Goal: Information Seeking & Learning: Learn about a topic

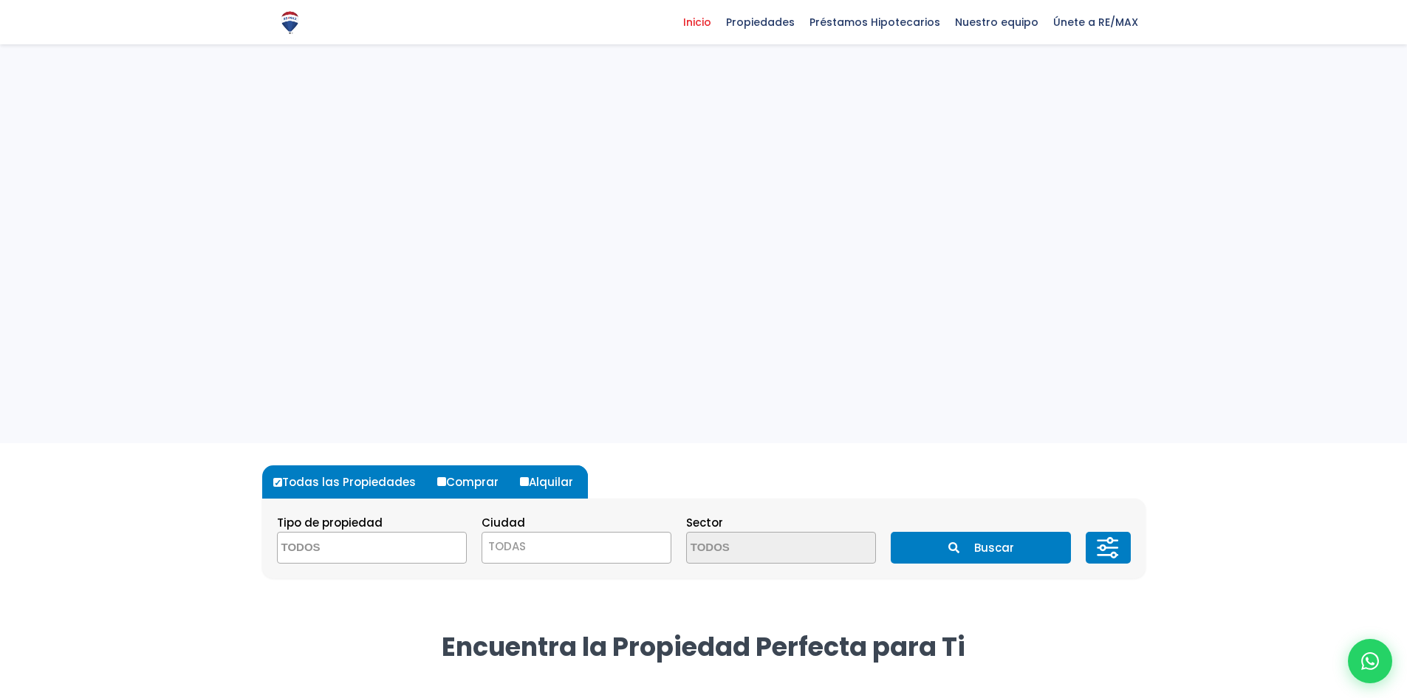
select select
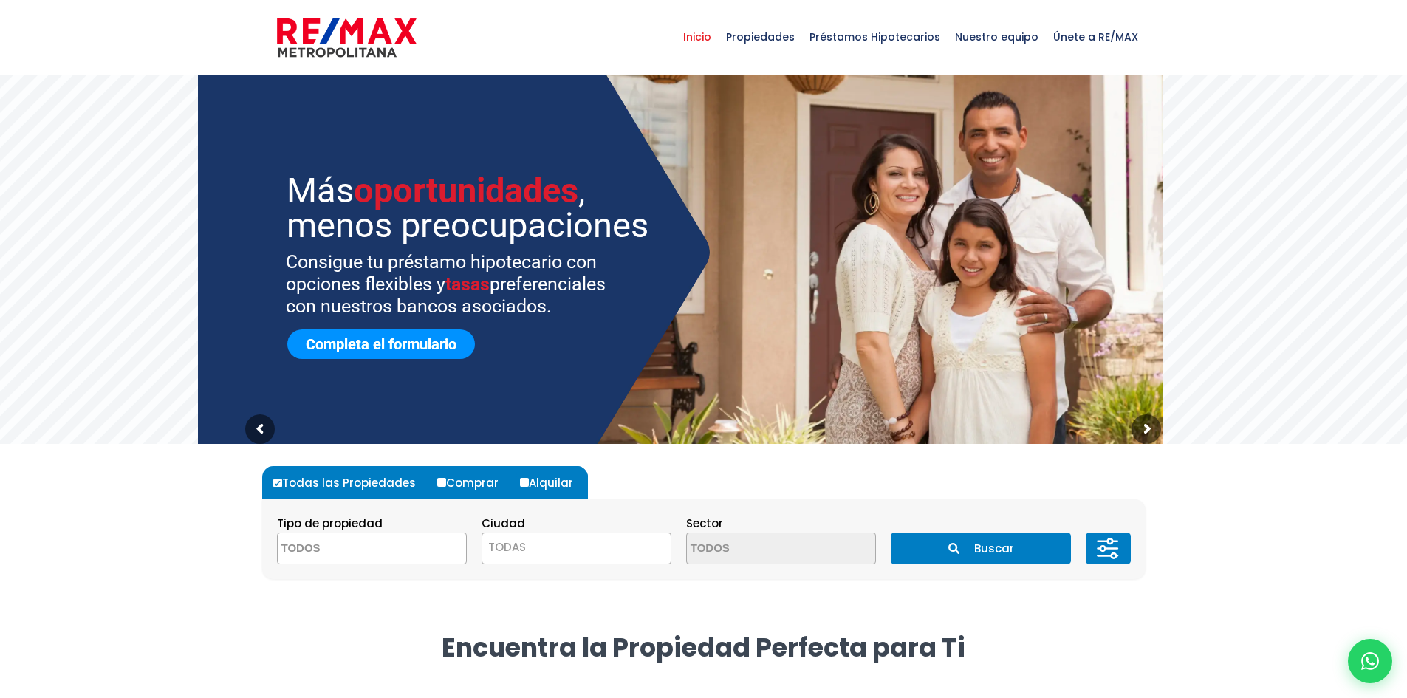
click at [377, 350] on link "Completa el formulario" at bounding box center [381, 344] width 188 height 30
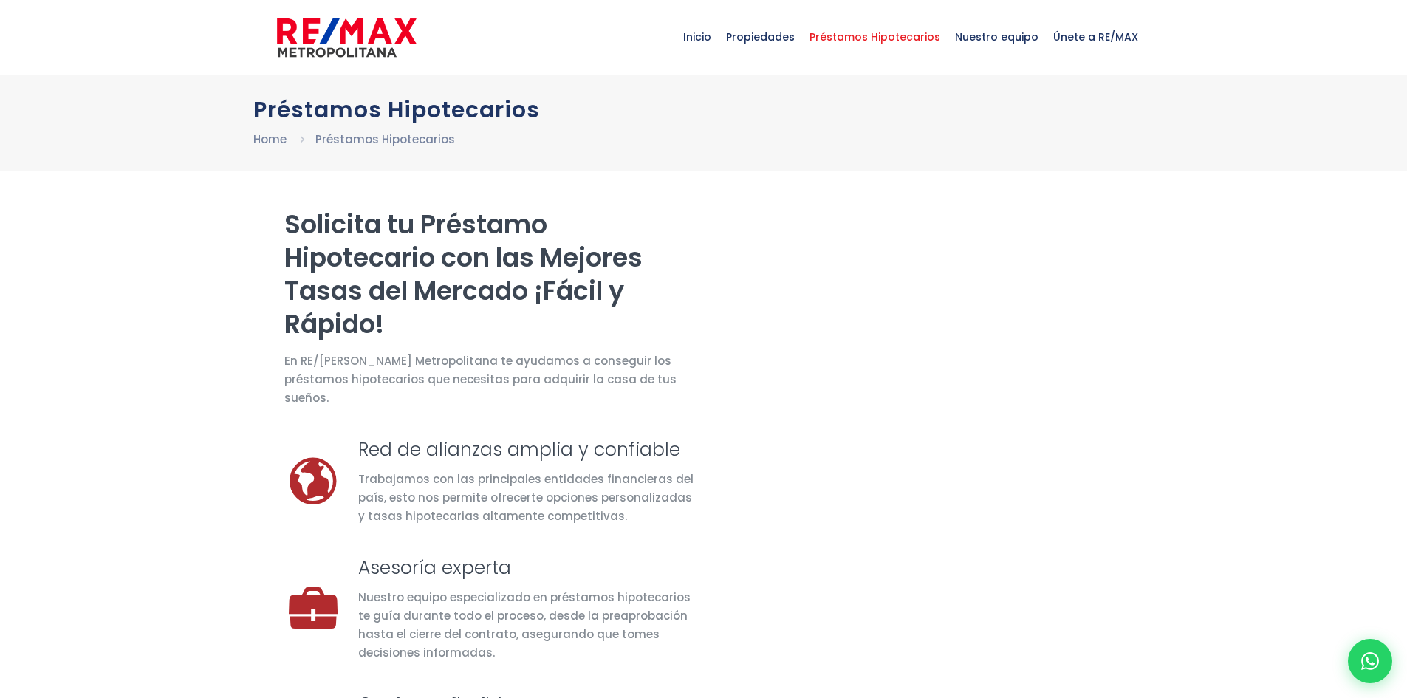
select select "US"
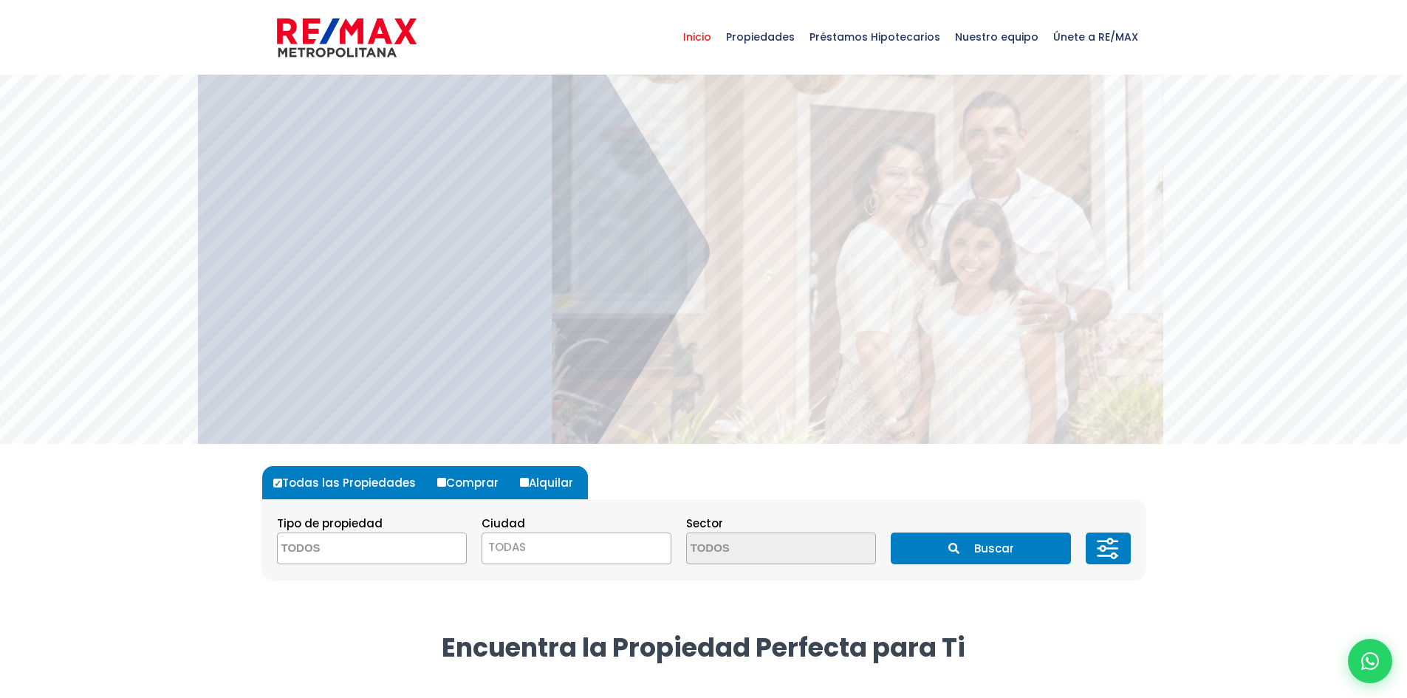
select select
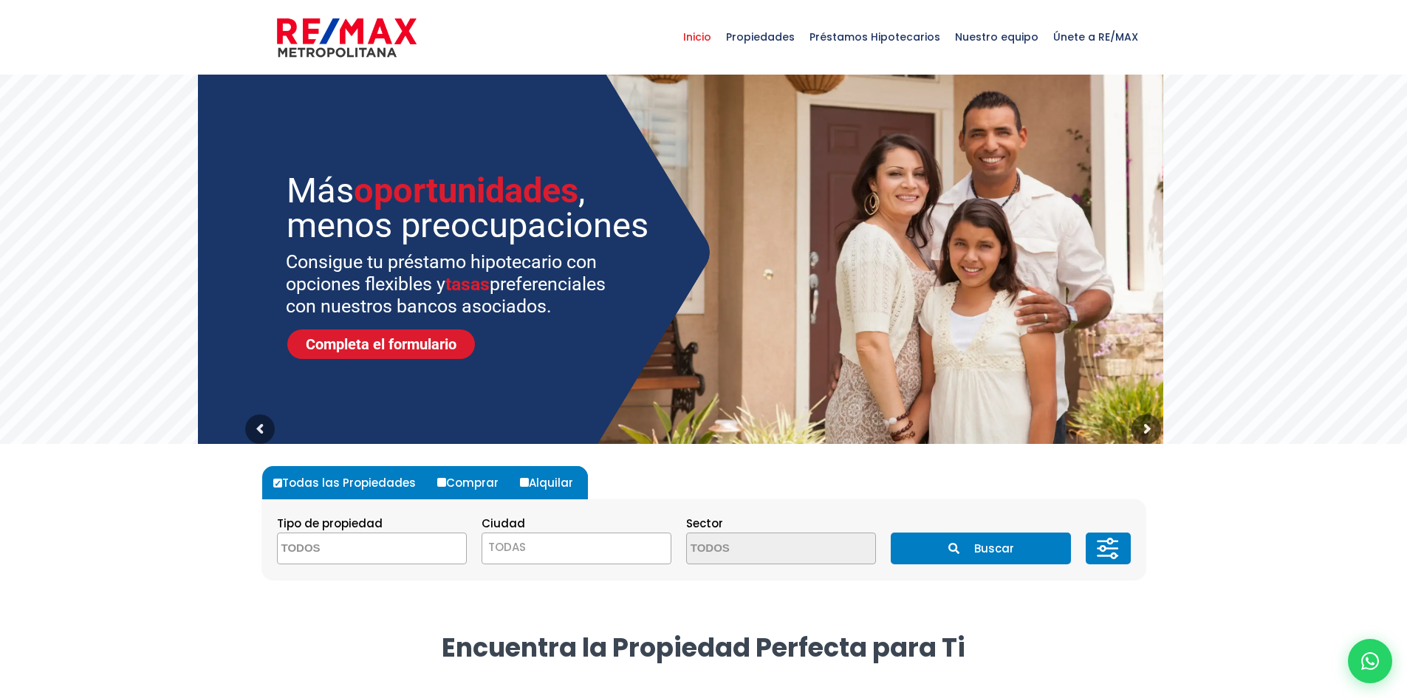
click at [555, 482] on label "Alquilar" at bounding box center [552, 482] width 72 height 33
click at [529, 482] on input "Alquilar" at bounding box center [524, 482] width 9 height 9
radio input "true"
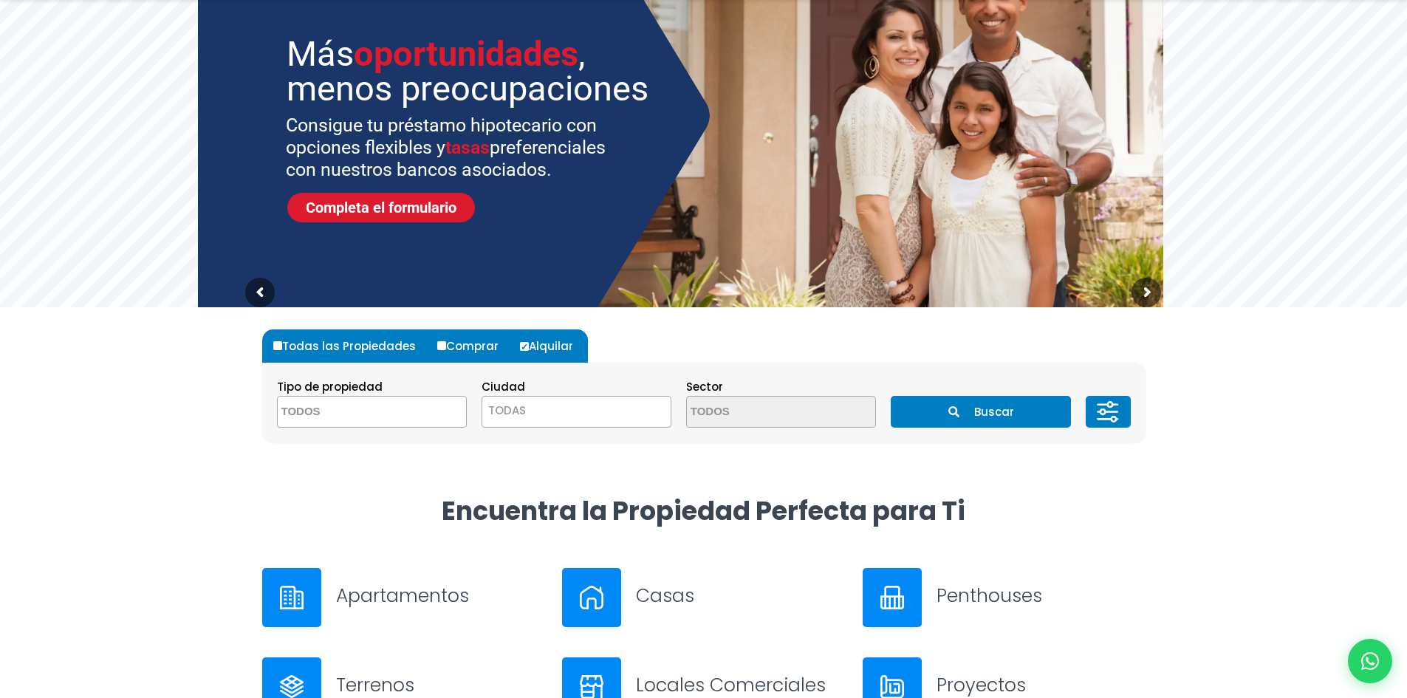
scroll to position [148, 0]
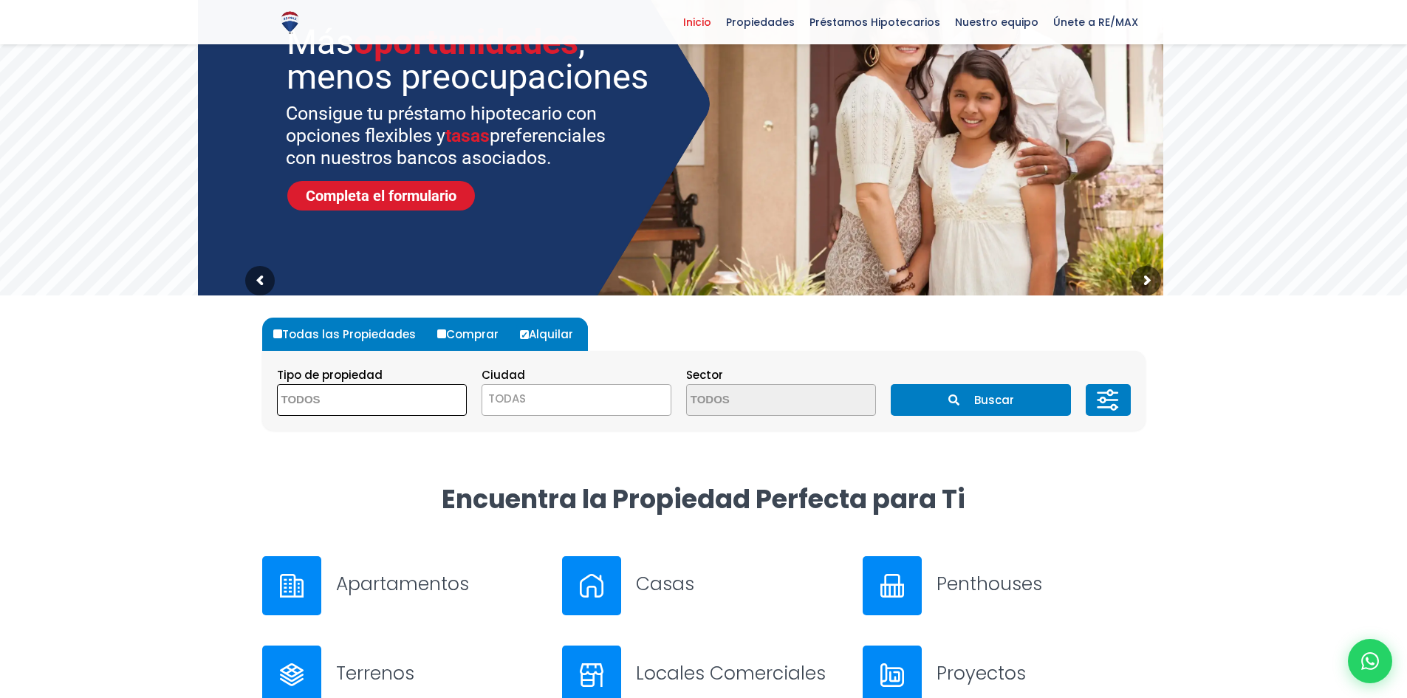
click at [383, 409] on textarea "Search" at bounding box center [349, 401] width 143 height 32
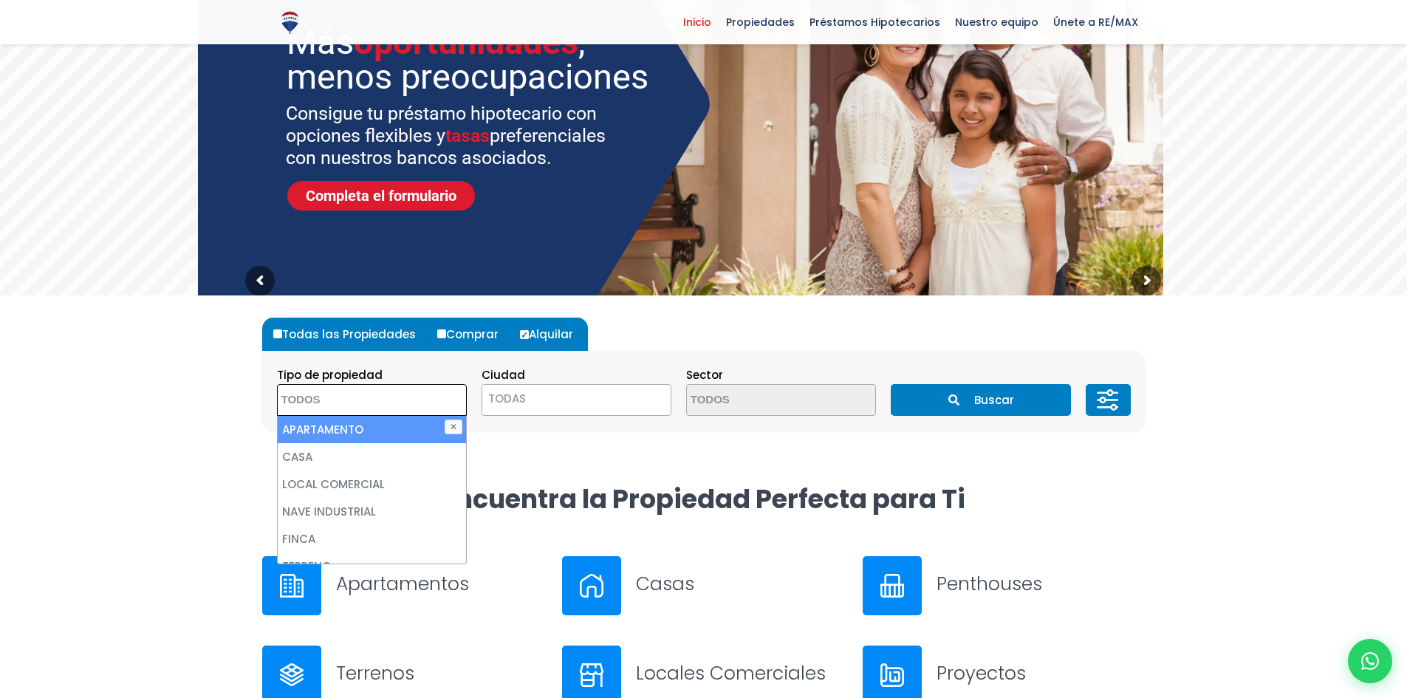
click at [374, 439] on li "APARTAMENTO" at bounding box center [372, 429] width 188 height 27
select select "apartment"
click at [552, 414] on span "TODAS" at bounding box center [577, 400] width 190 height 32
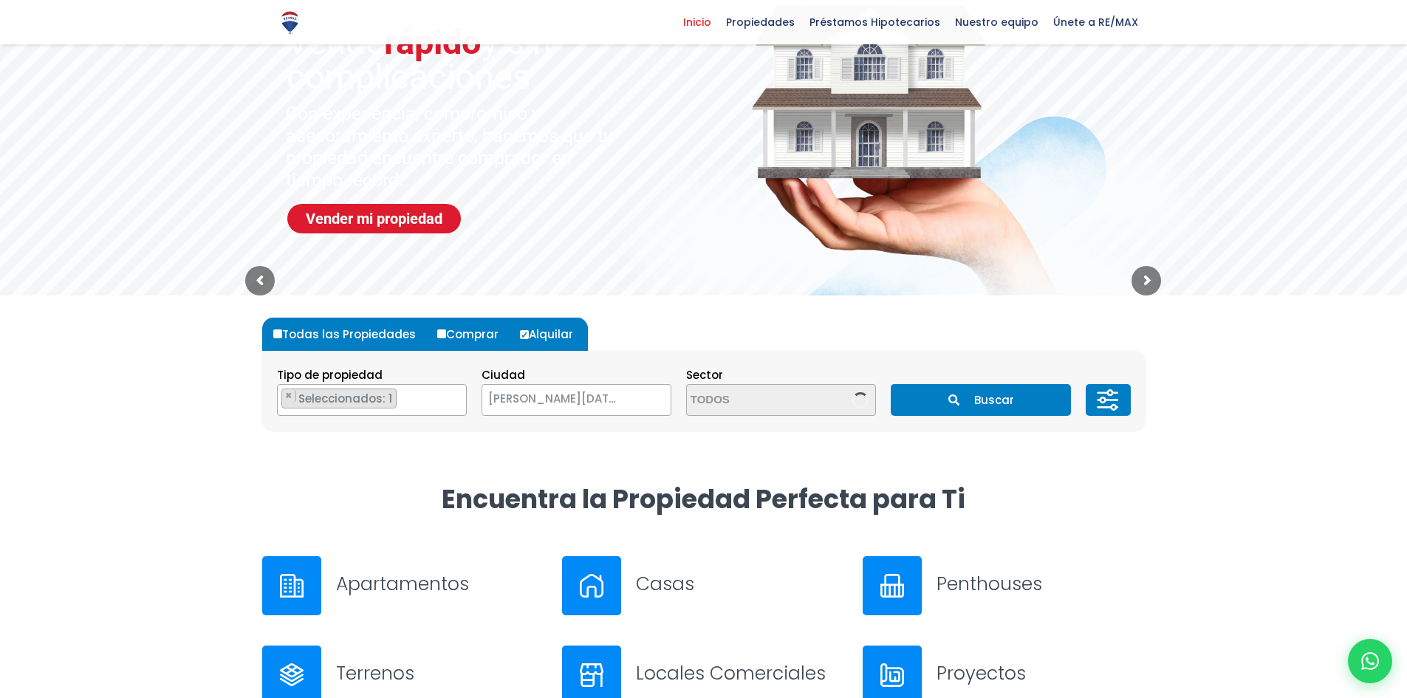
click at [613, 391] on span "[PERSON_NAME][DATE]" at bounding box center [557, 398] width 151 height 21
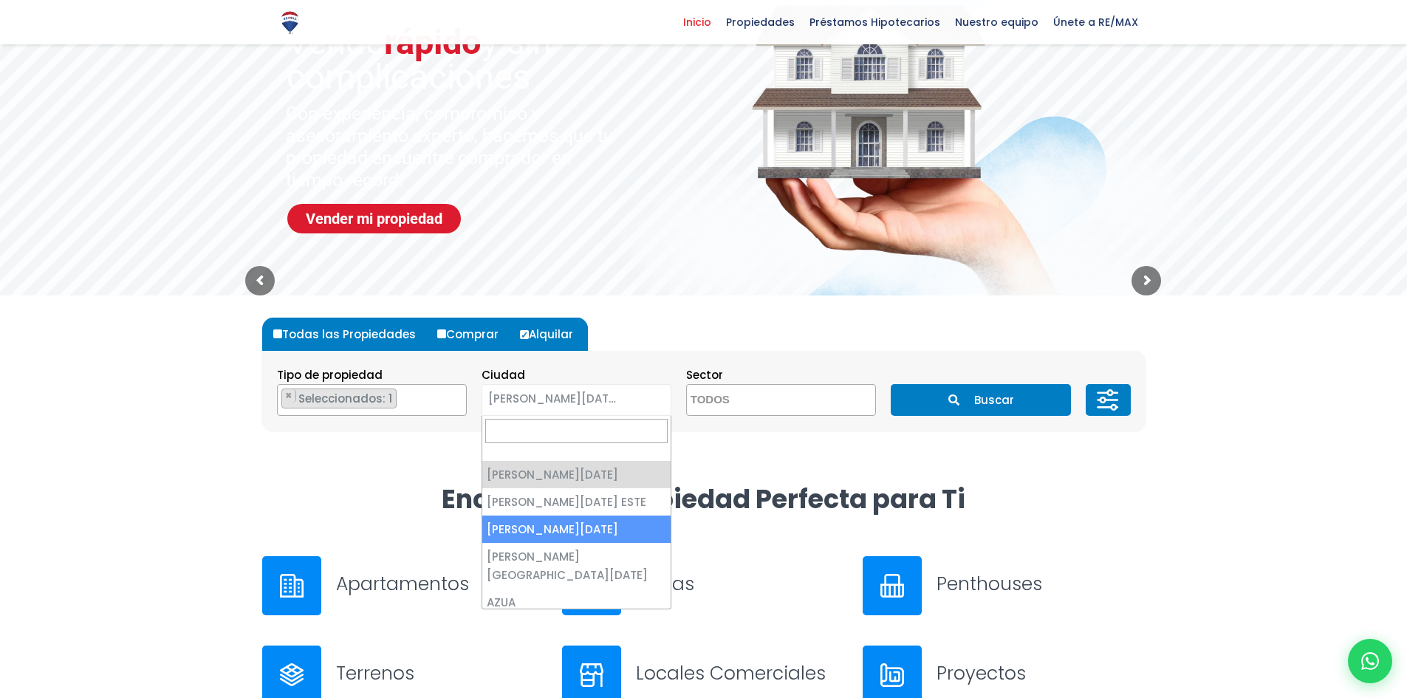
select select "149"
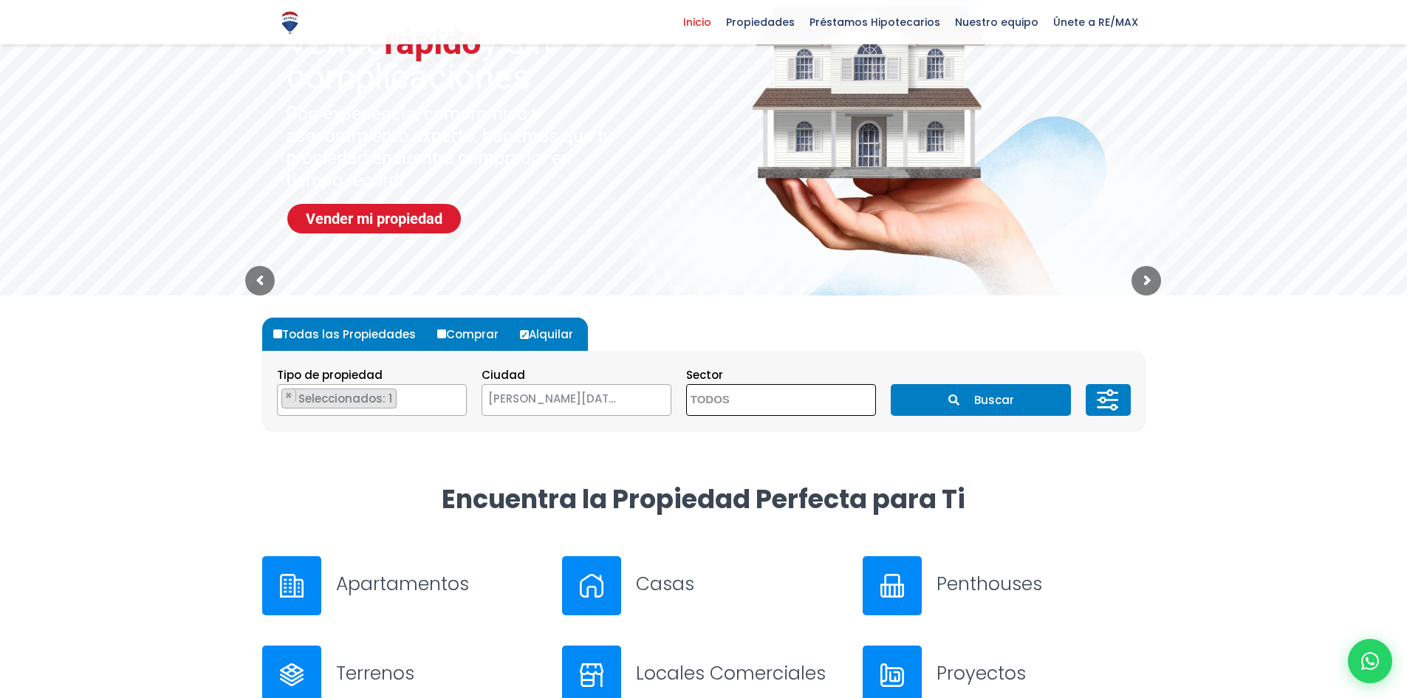
click at [821, 408] on span at bounding box center [781, 400] width 190 height 32
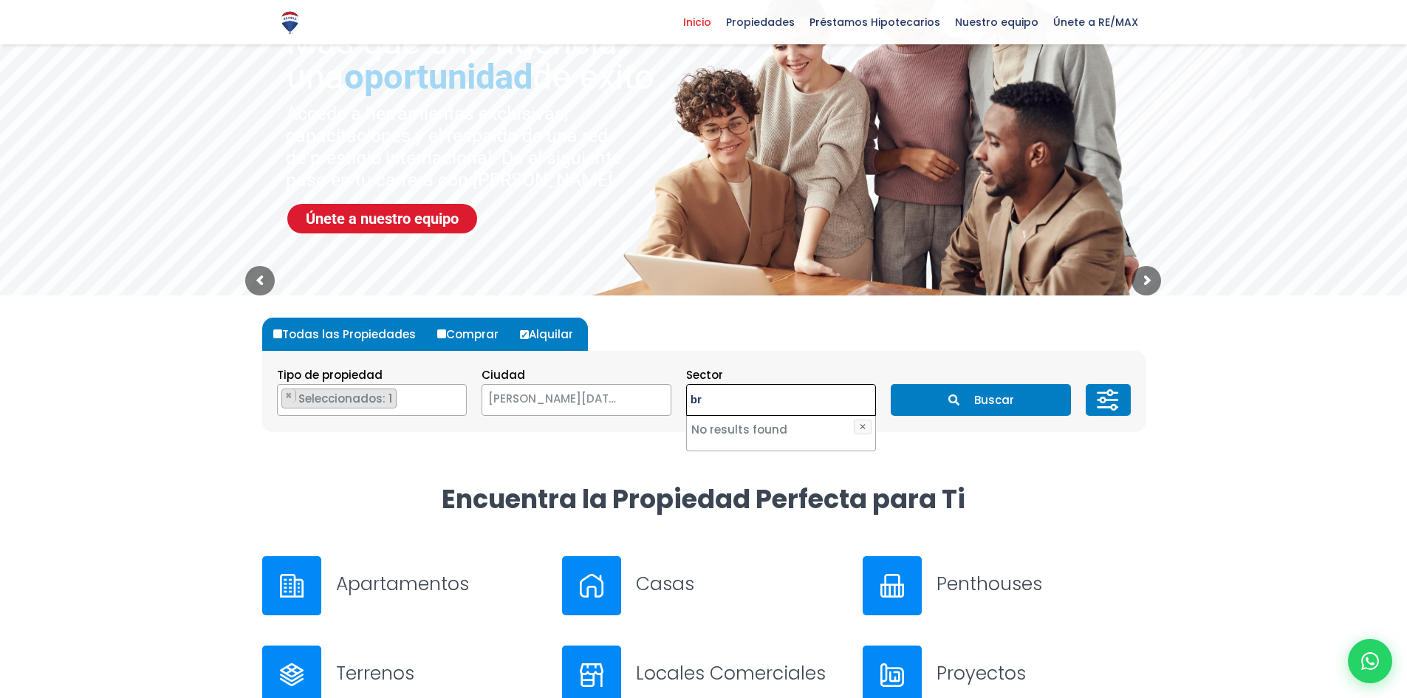
type textarea "b"
type textarea "colinas"
click at [784, 488] on li "LAS COLINAS" at bounding box center [781, 483] width 188 height 27
select select "13443"
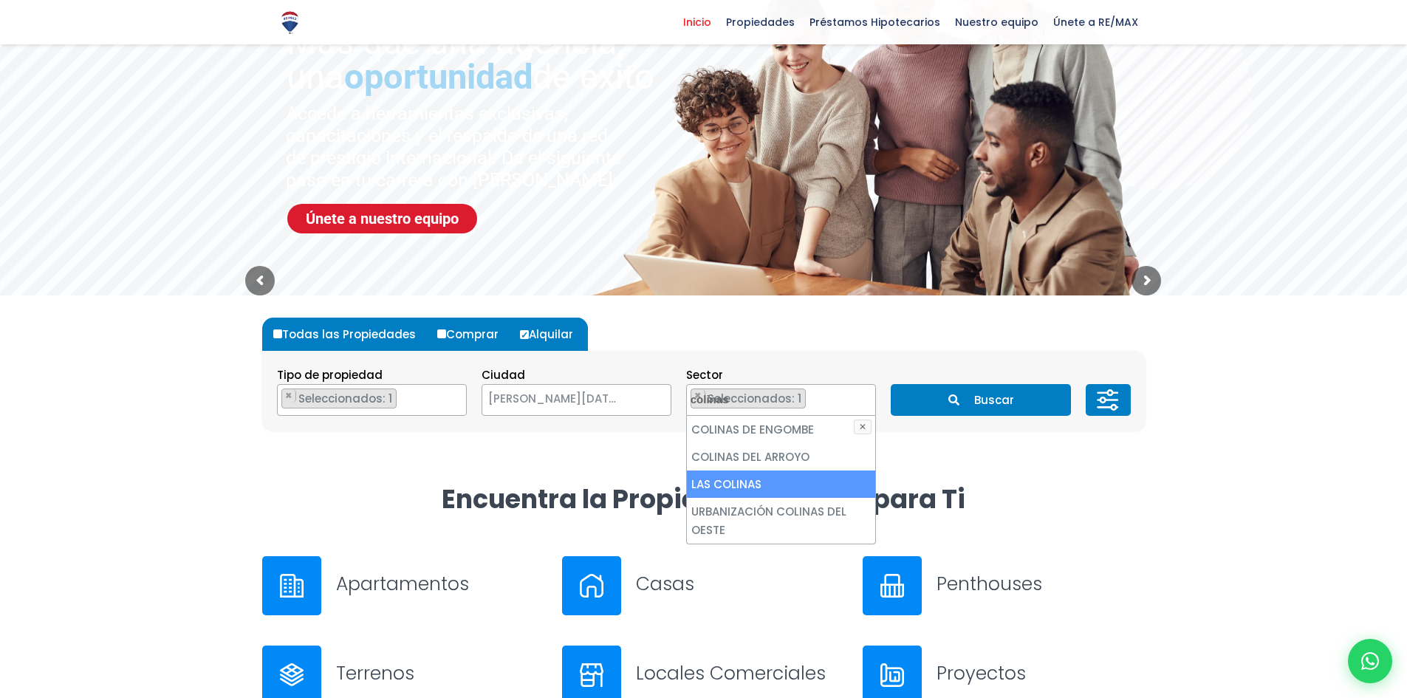
scroll to position [815, 0]
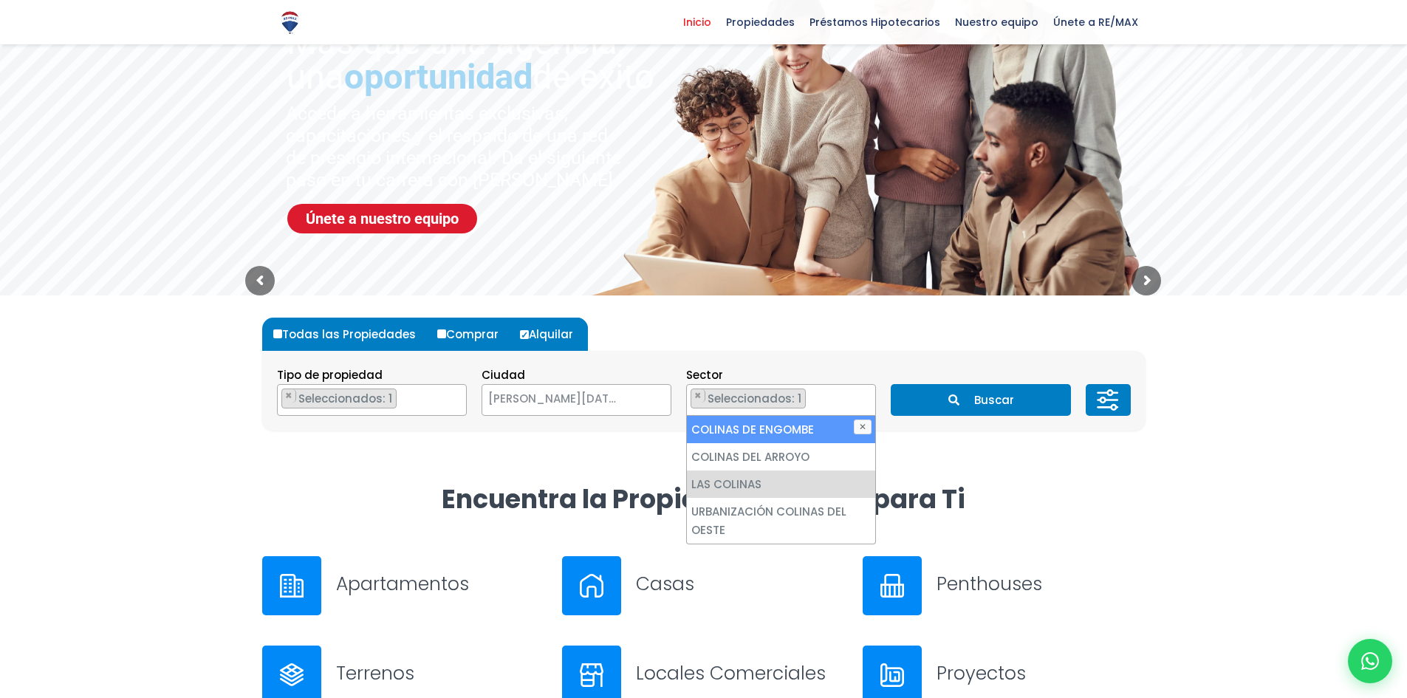
click at [976, 357] on section "Tipo de propiedad APARTAMENTO CASA LOCAL COMERCIAL NAVE INDUSTRIAL FINCA TERREN…" at bounding box center [703, 391] width 883 height 80
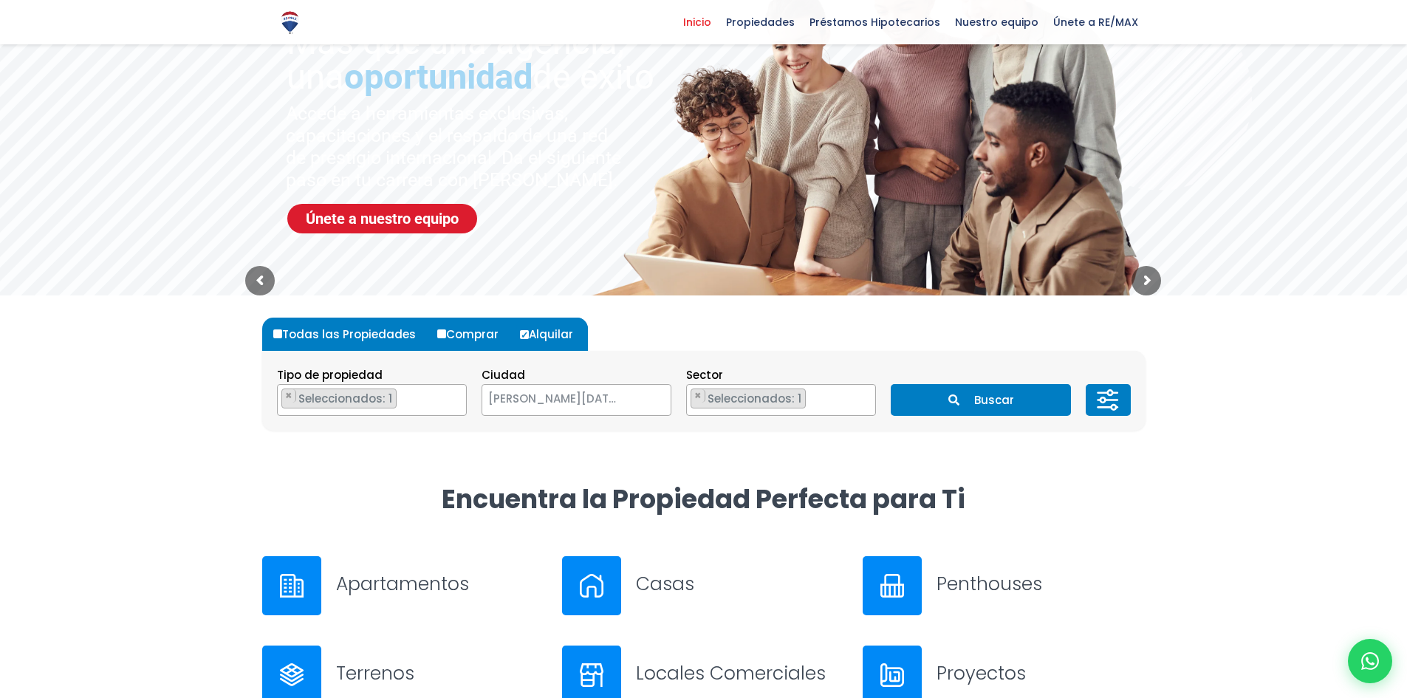
click at [960, 389] on button "Buscar" at bounding box center [981, 400] width 180 height 32
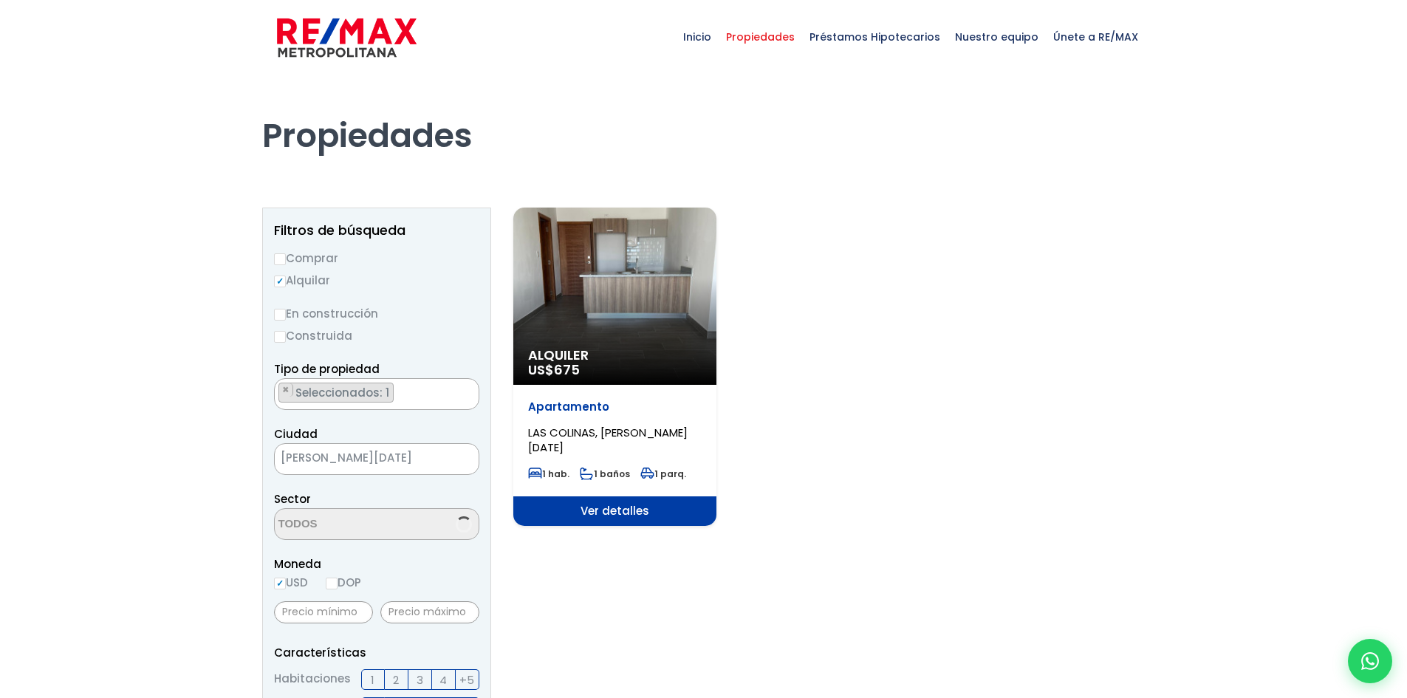
select select "13443"
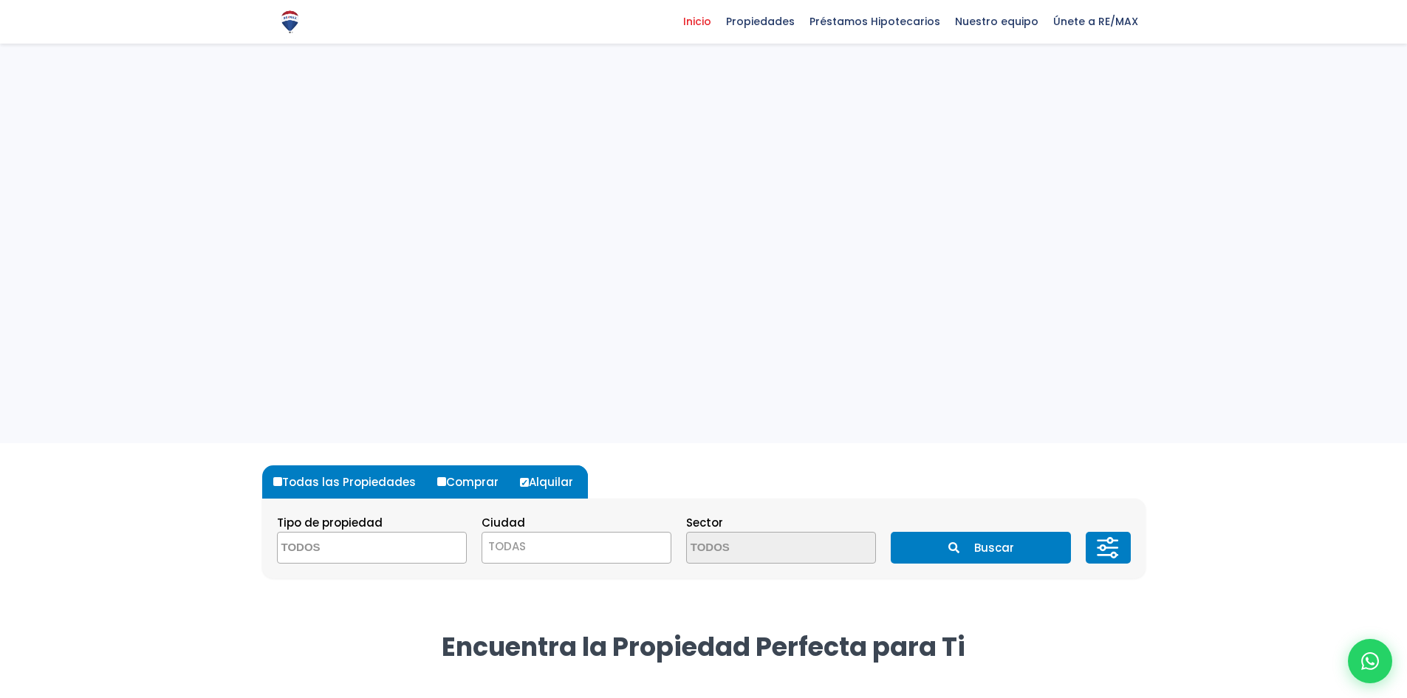
select select "149"
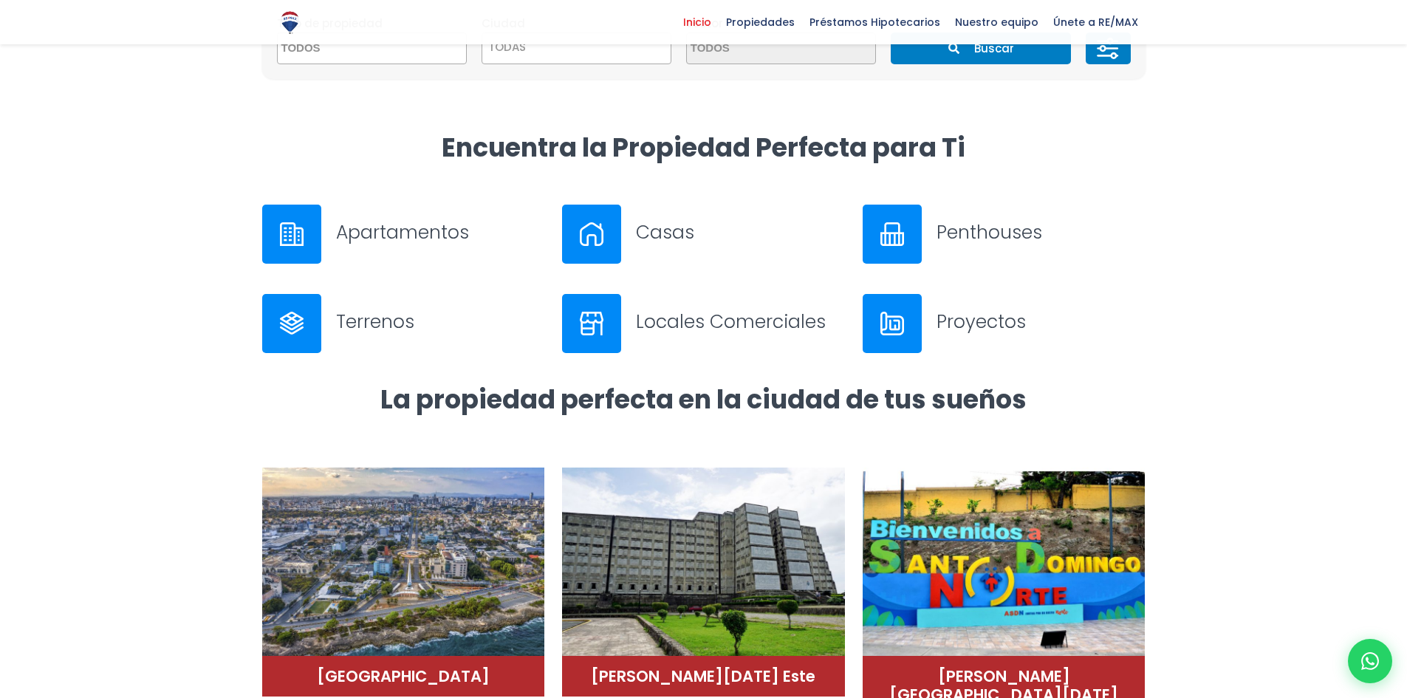
scroll to position [369, 0]
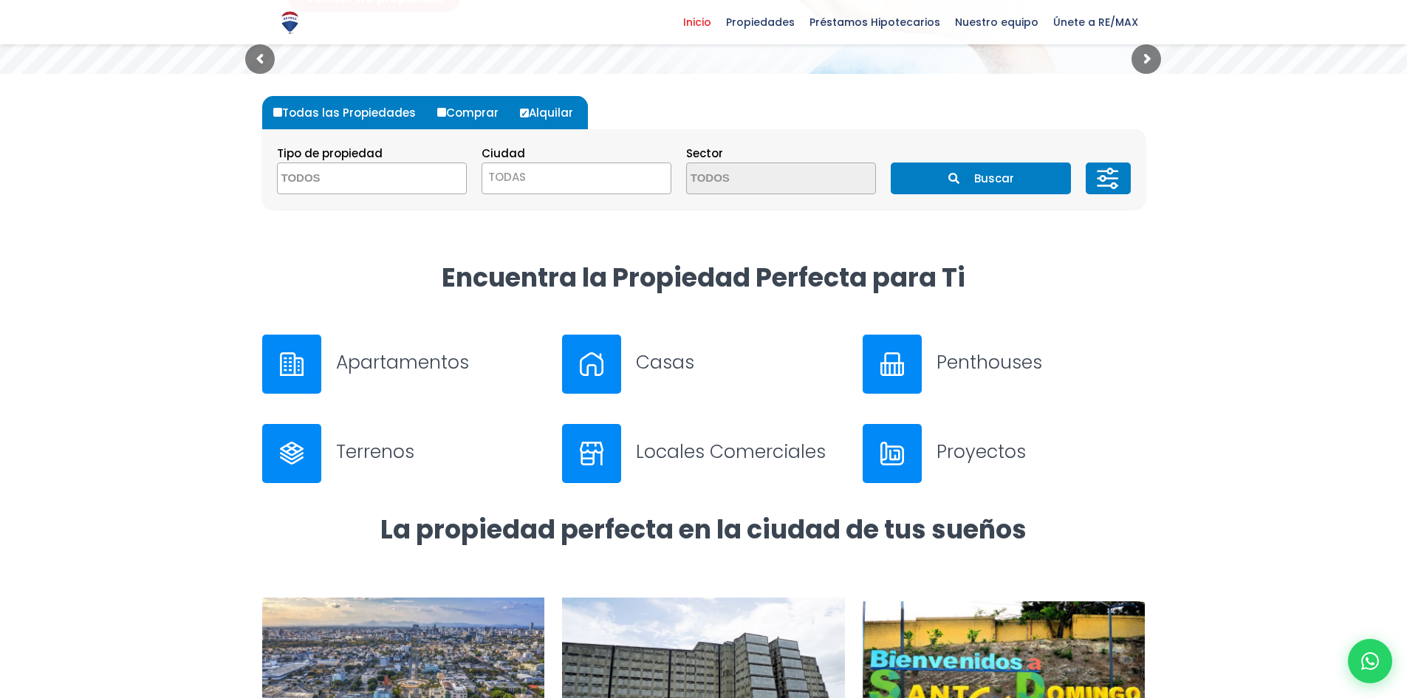
click at [915, 359] on div at bounding box center [892, 364] width 59 height 59
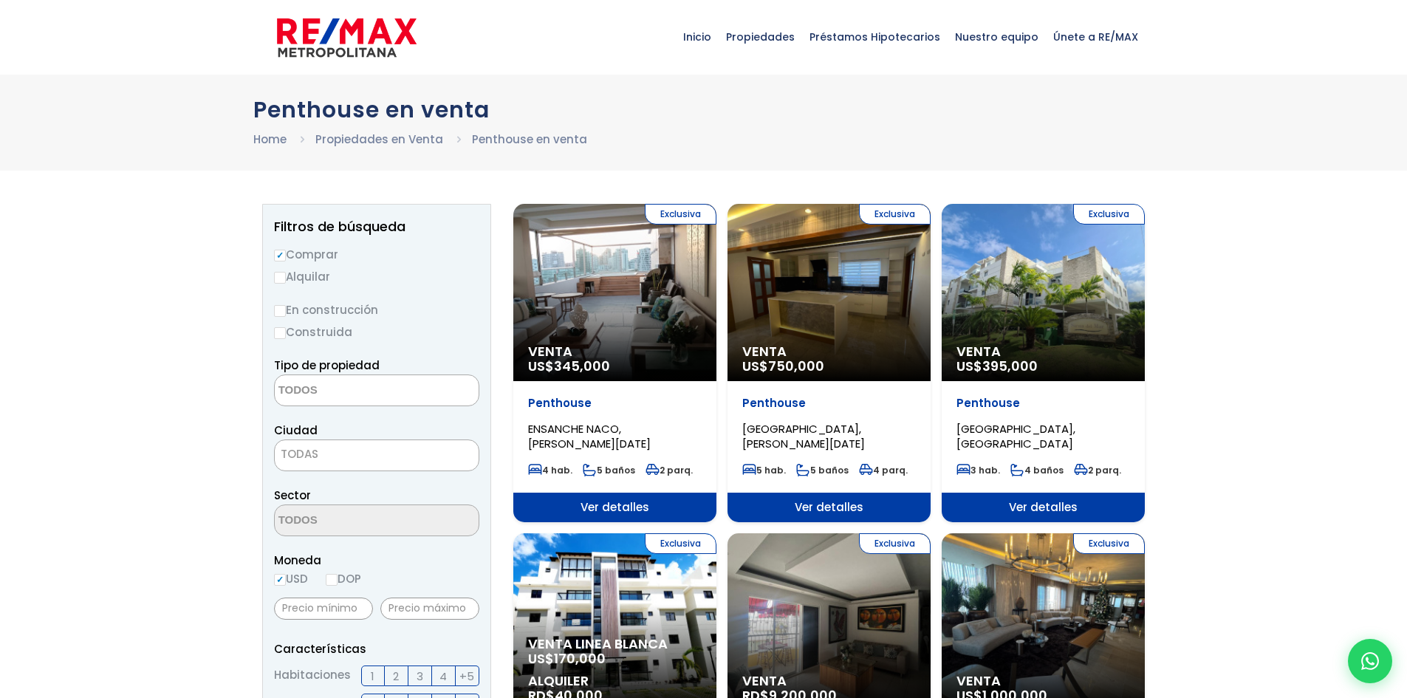
select select
click at [281, 272] on input "Alquilar" at bounding box center [280, 278] width 12 height 12
radio input "true"
click at [284, 248] on label "Comprar" at bounding box center [376, 254] width 205 height 18
click at [284, 250] on input "Comprar" at bounding box center [280, 256] width 12 height 12
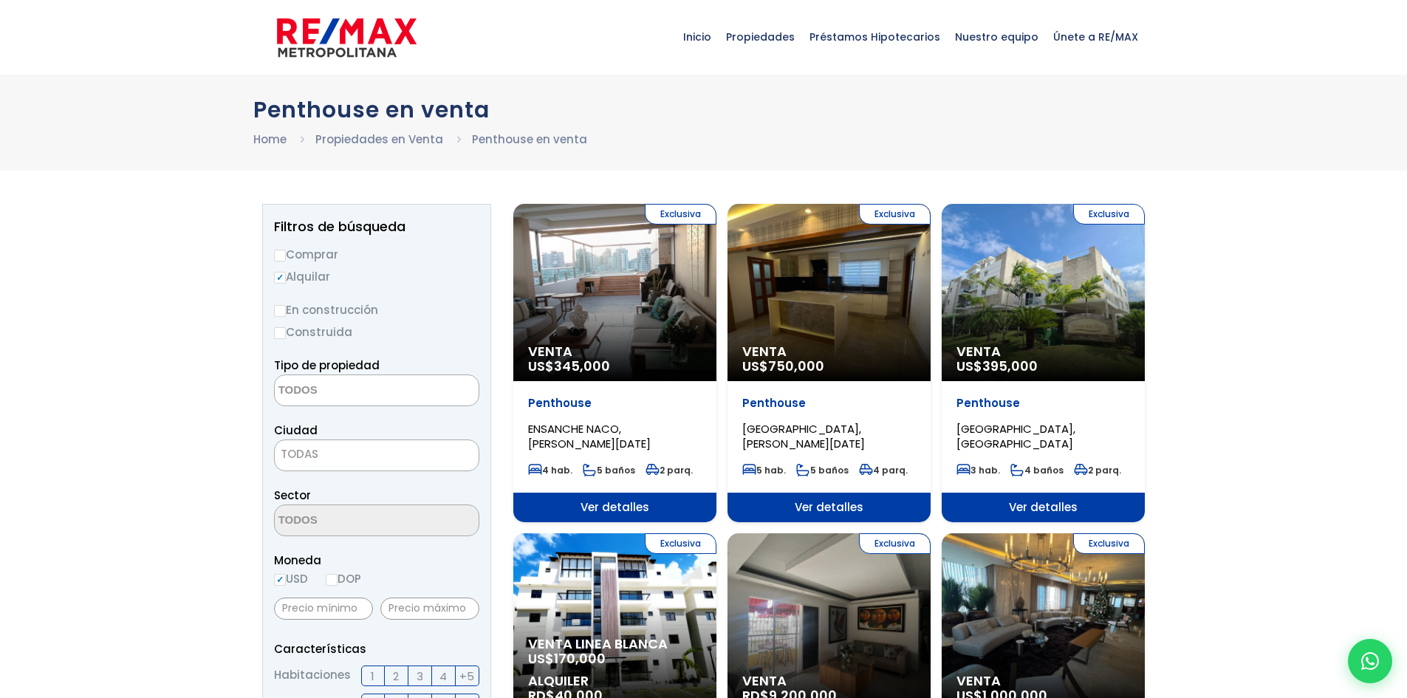
radio input "true"
click at [279, 268] on label "Alquilar" at bounding box center [376, 276] width 205 height 18
click at [279, 272] on input "Alquilar" at bounding box center [280, 278] width 12 height 12
radio input "true"
click at [412, 397] on span at bounding box center [376, 390] width 205 height 32
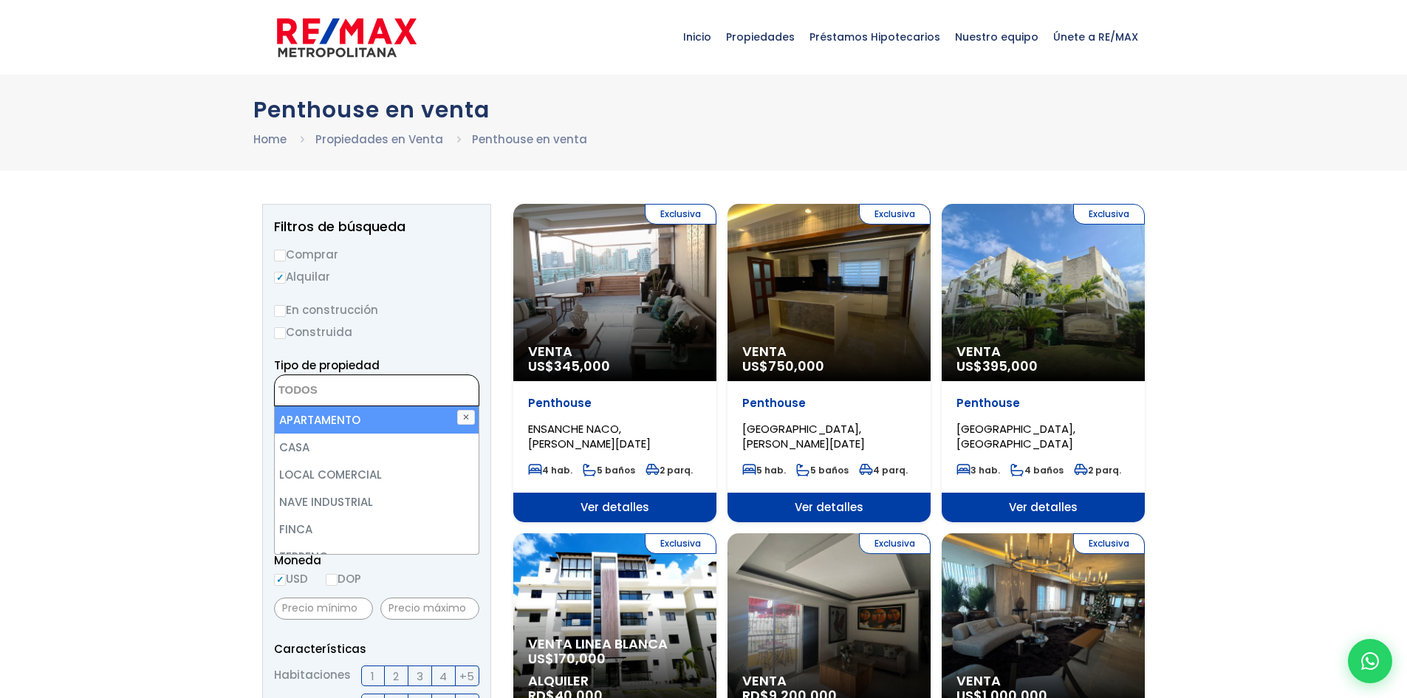
click at [384, 424] on li "APARTAMENTO" at bounding box center [377, 419] width 204 height 27
select select "apartment"
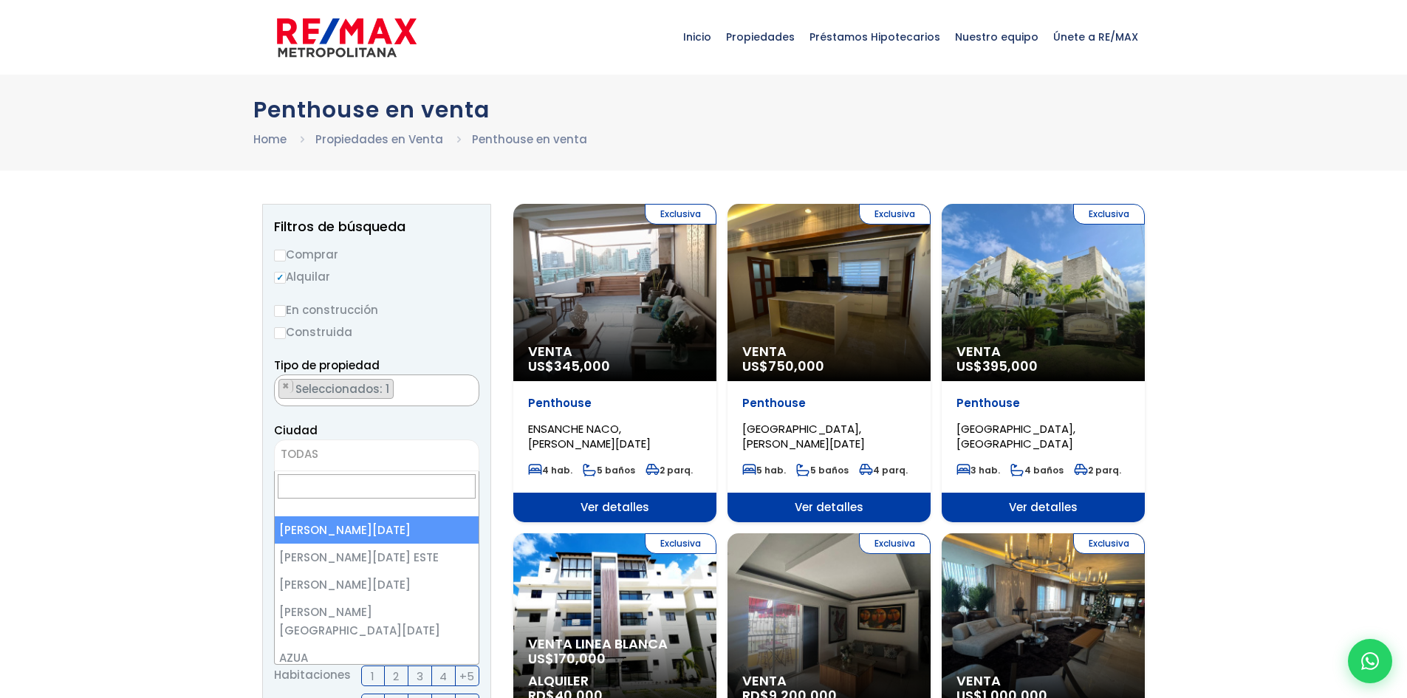
click at [401, 455] on span "TODAS" at bounding box center [377, 454] width 204 height 21
select select "1"
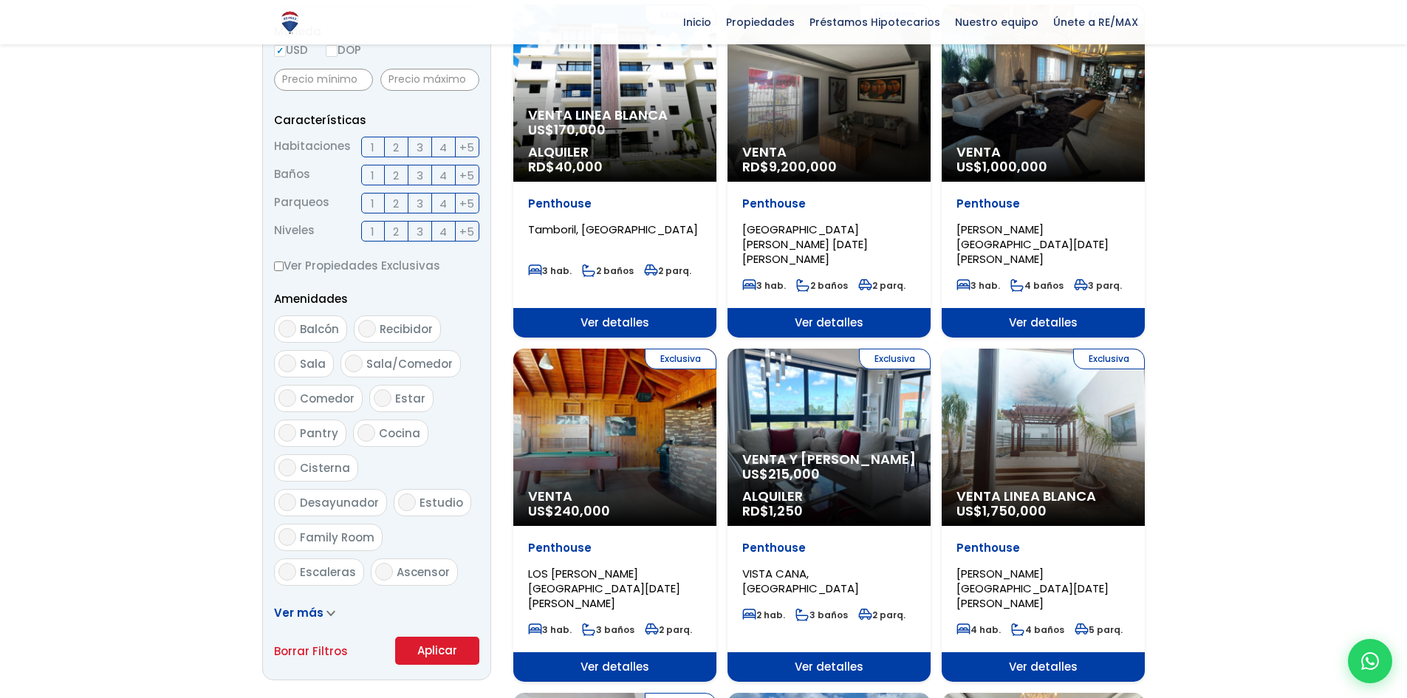
scroll to position [665, 0]
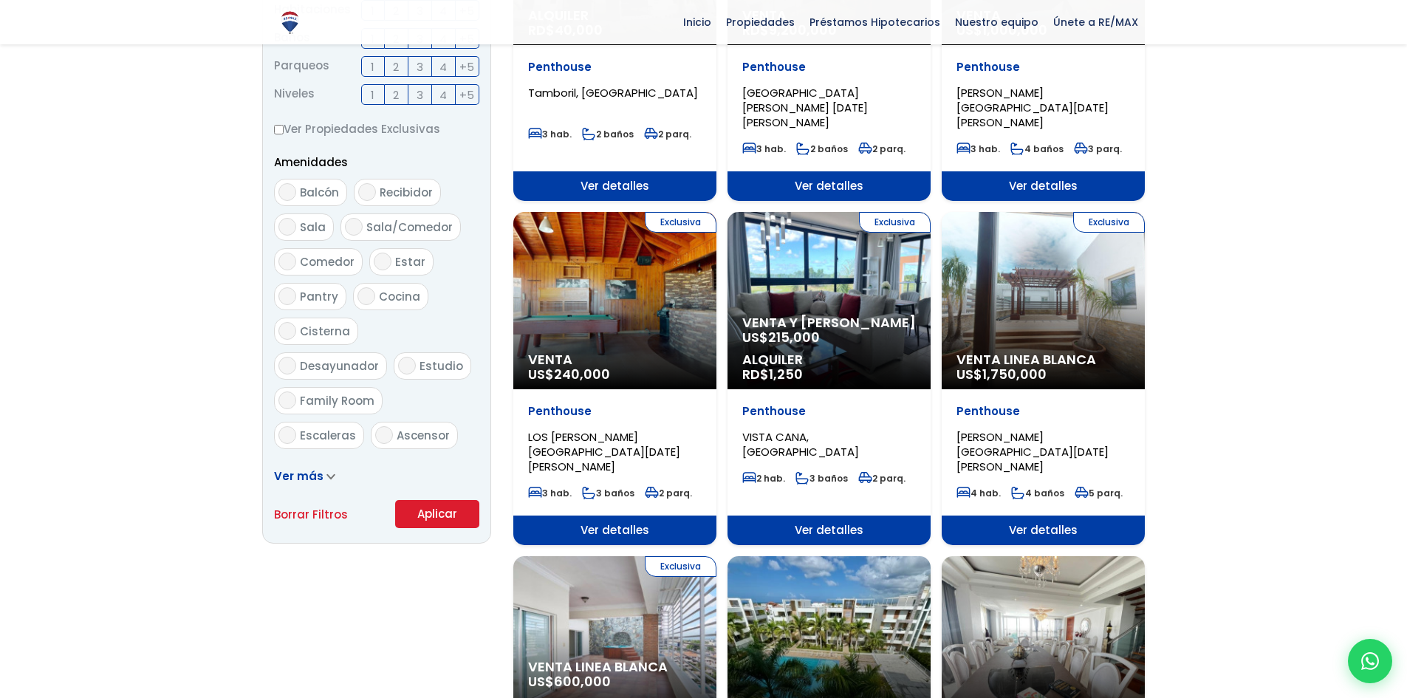
click at [424, 519] on button "Aplicar" at bounding box center [437, 514] width 84 height 28
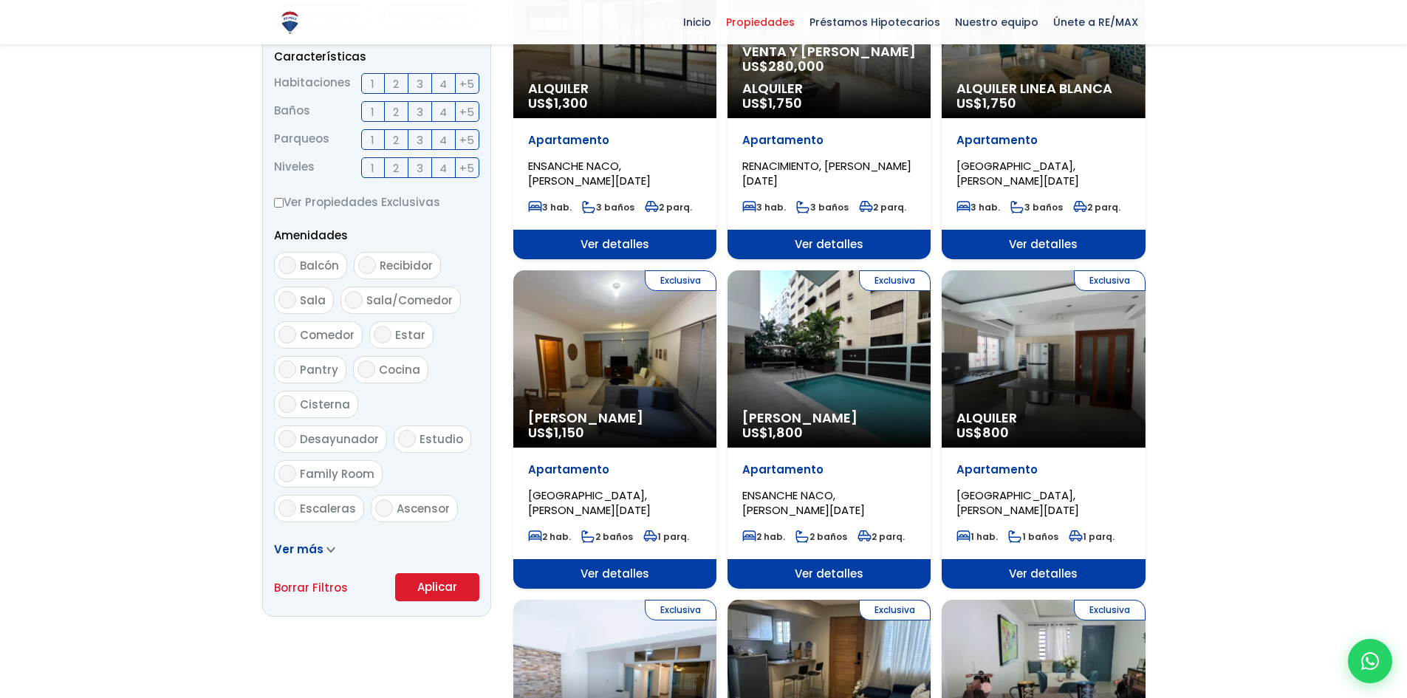
scroll to position [739, 0]
